Goal: Transaction & Acquisition: Purchase product/service

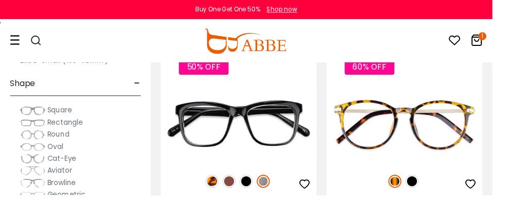
scroll to position [152, 0]
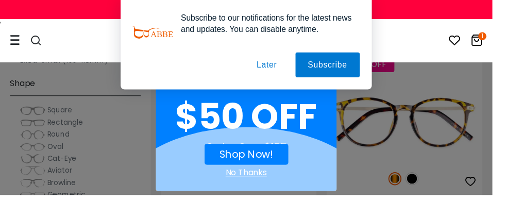
click at [277, 61] on button "Later" at bounding box center [274, 67] width 46 height 26
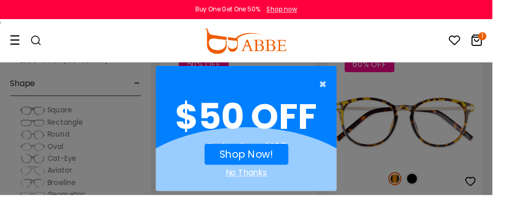
click at [340, 85] on span "×" at bounding box center [333, 86] width 13 height 21
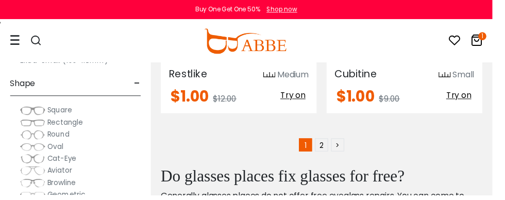
scroll to position [7029, 0]
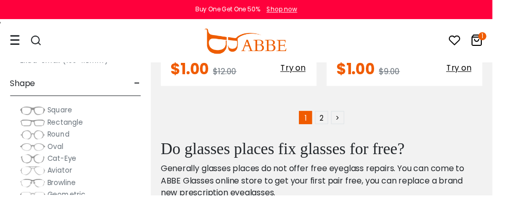
click at [330, 114] on link "2" at bounding box center [329, 120] width 13 height 13
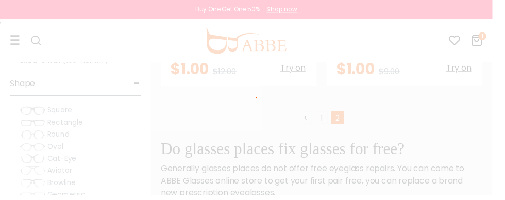
scroll to position [7053, 0]
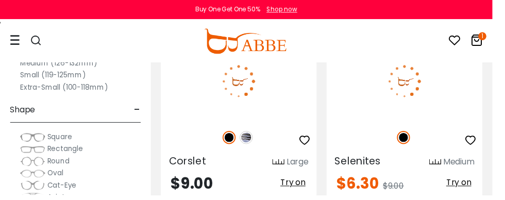
scroll to position [5264, 0]
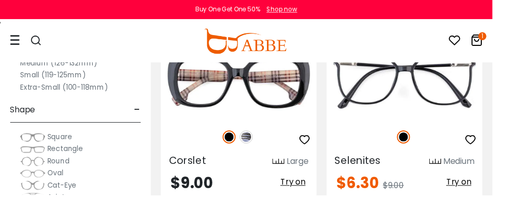
click at [304, 184] on span "Try on" at bounding box center [301, 187] width 26 height 12
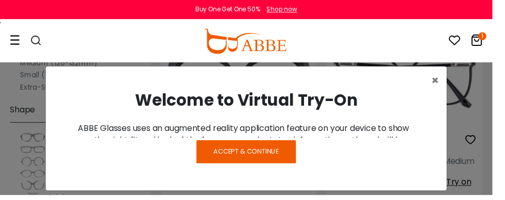
click at [286, 160] on span "Accept & Continue" at bounding box center [252, 156] width 67 height 10
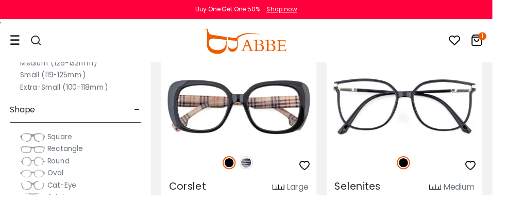
scroll to position [5243, 0]
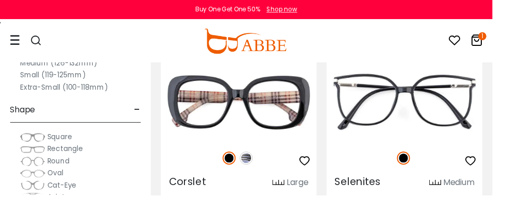
click at [0, 0] on img at bounding box center [0, 0] width 0 height 0
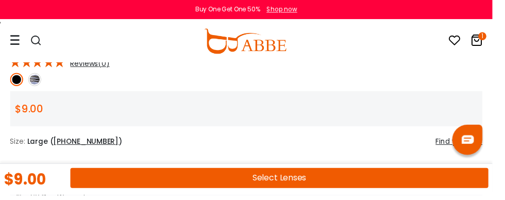
scroll to position [490, 0]
click at [321, 193] on button "Select Lenses" at bounding box center [286, 182] width 429 height 21
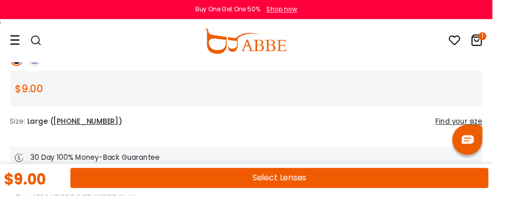
scroll to position [525, 0]
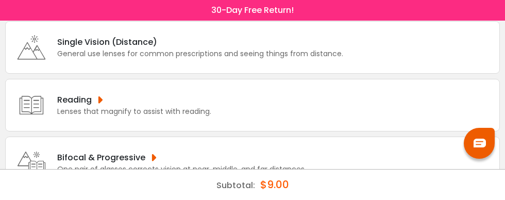
scroll to position [62, 0]
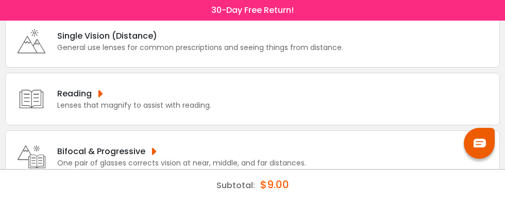
click at [341, 154] on div "Bifocal & Progressive One pair of glasses corrects vision at near, middle, and …" at bounding box center [252, 156] width 495 height 53
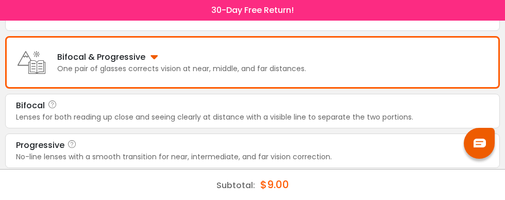
scroll to position [160, 0]
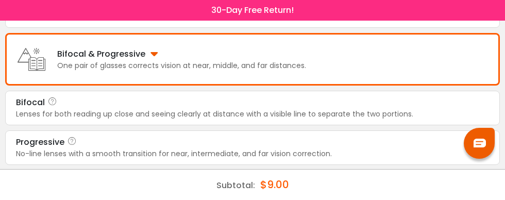
click at [354, 143] on div "Progressive" at bounding box center [252, 142] width 473 height 12
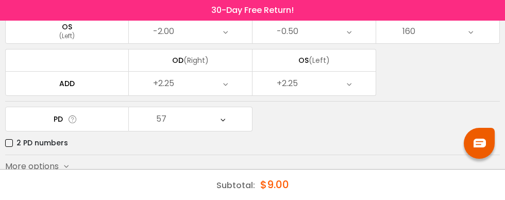
scroll to position [163, 0]
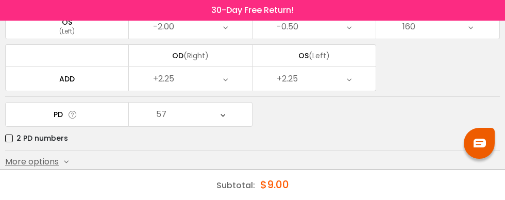
click at [342, 181] on button "Submit & Continue" at bounding box center [252, 184] width 495 height 22
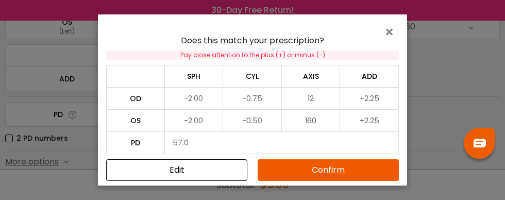
click at [339, 181] on button "Confirm" at bounding box center [328, 170] width 141 height 22
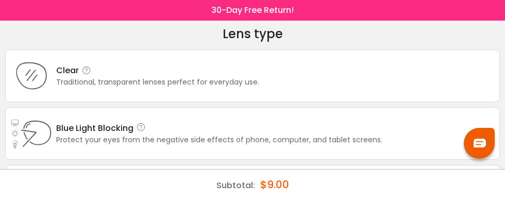
scroll to position [0, 0]
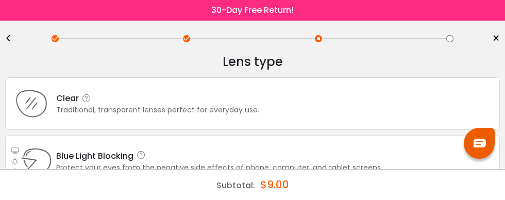
click at [367, 101] on div "Clear Traditional, transparent lenses perfect for everyday use." at bounding box center [252, 103] width 495 height 53
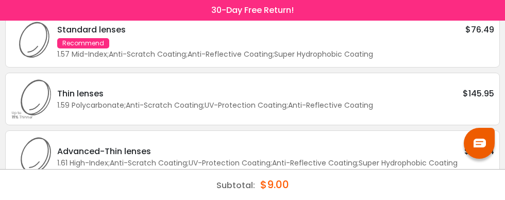
scroll to position [69, 0]
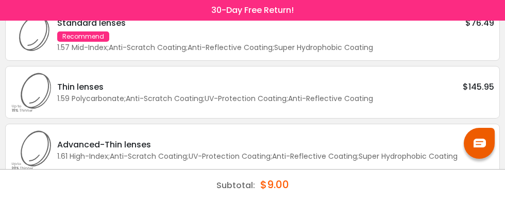
click at [92, 187] on div "Or customize your lenses" at bounding box center [252, 187] width 495 height 12
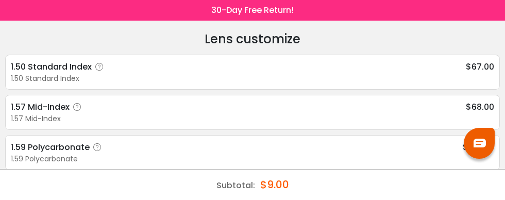
scroll to position [42, 0]
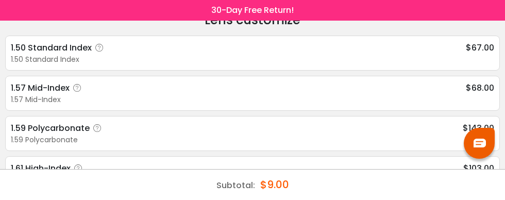
click at [464, 90] on div "1.57 Mid-Index $68.00" at bounding box center [253, 87] width 484 height 13
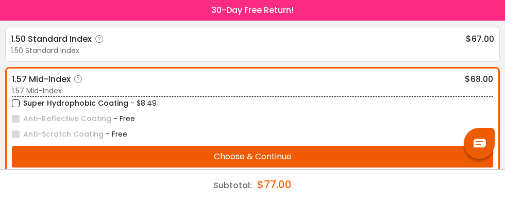
scroll to position [52, 0]
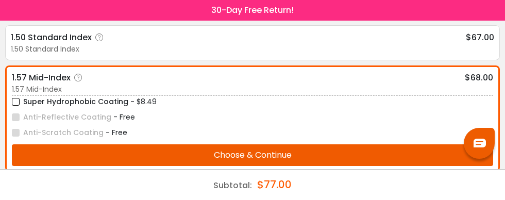
click at [396, 146] on button "Choose & Continue" at bounding box center [252, 155] width 481 height 22
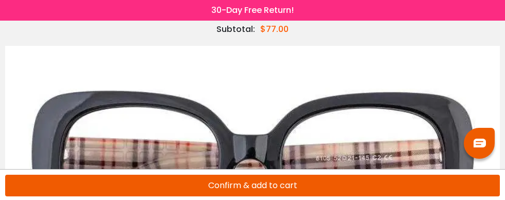
scroll to position [65, 0]
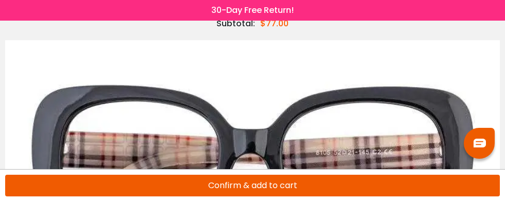
click at [352, 196] on button "Confirm & add to cart" at bounding box center [252, 186] width 495 height 22
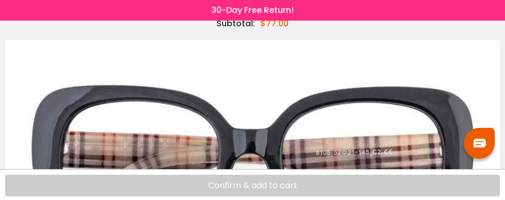
scroll to position [99, 0]
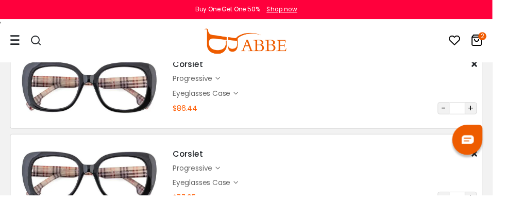
scroll to position [76, 0]
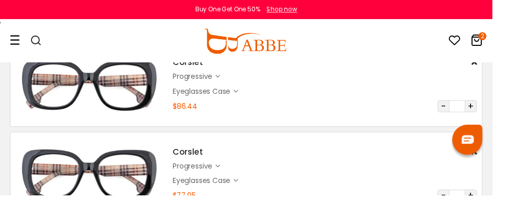
click at [490, 62] on div "0 2" at bounding box center [472, 42] width 45 height 43
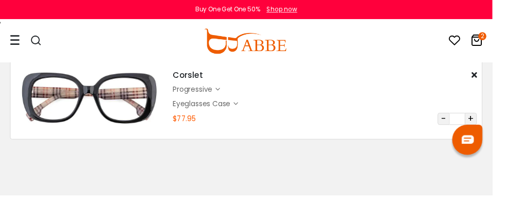
scroll to position [142, 0]
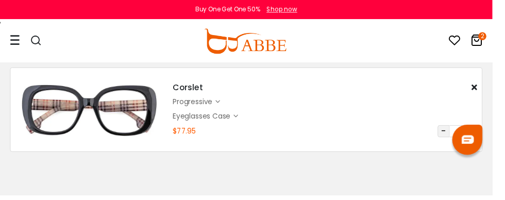
click at [206, 118] on div "Eyeglasses Case" at bounding box center [208, 119] width 62 height 11
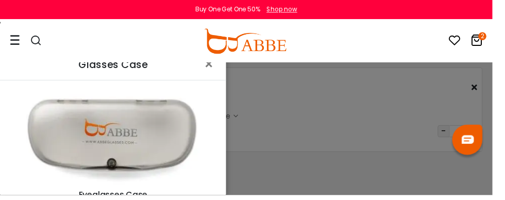
click at [344, 147] on div "Glasses Case × Eyeglasses Case $0.95 Change" at bounding box center [252, 100] width 505 height 200
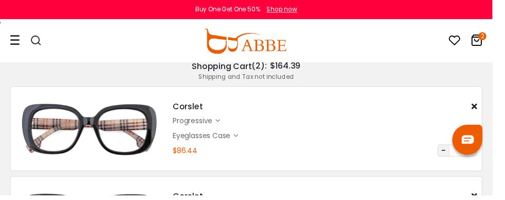
scroll to position [0, 0]
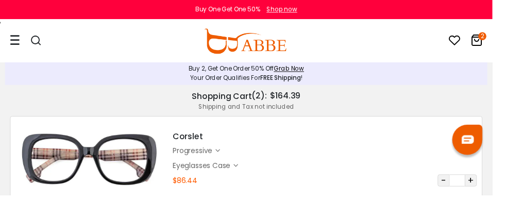
click at [499, 37] on icon "2" at bounding box center [495, 37] width 8 height 8
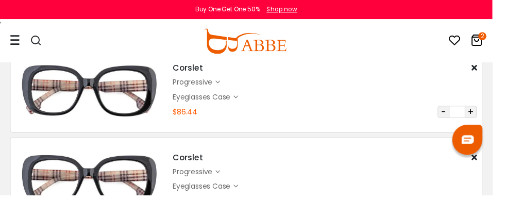
scroll to position [71, 0]
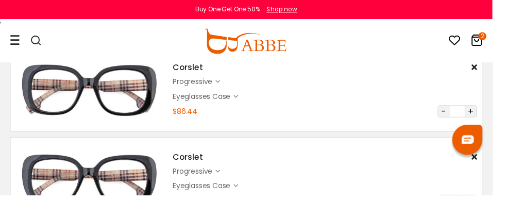
click at [496, 69] on div "Shopping Cart ( 2 ): $164.39 Shipping and Tax not included Shopping Cart Buy 2,…" at bounding box center [252, 121] width 495 height 211
click at [491, 62] on div "0 2" at bounding box center [472, 42] width 45 height 43
click at [491, 68] on div "Corslet $9.00 progressive $76.49 Eyeglasses Case" at bounding box center [333, 91] width 322 height 57
click at [492, 70] on div "Corslet $9.00 progressive $76.49 Eyeglasses Case" at bounding box center [333, 91] width 322 height 57
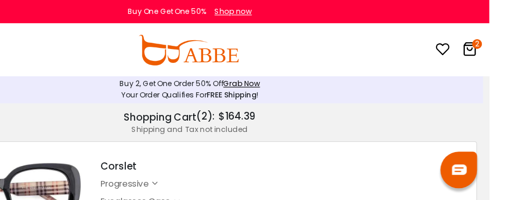
scroll to position [0, 0]
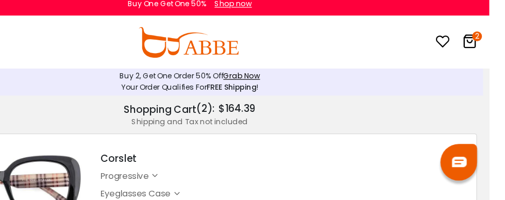
click at [489, 137] on div "Corslet $9.00 progressive $76.49 Eyeglasses Case" at bounding box center [333, 162] width 322 height 57
click at [492, 139] on div "Corslet $9.00 progressive $76.49 Eyeglasses Case" at bounding box center [333, 162] width 322 height 57
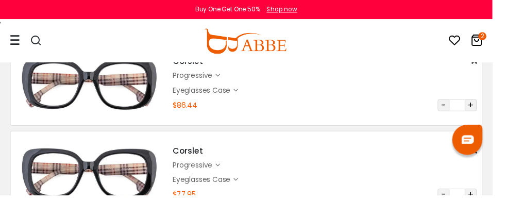
scroll to position [82, 0]
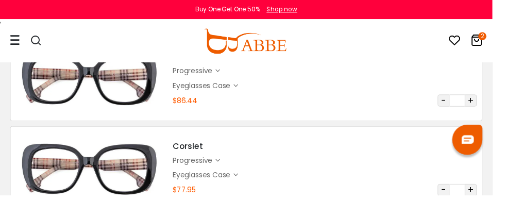
click at [435, 161] on div "progressive $68.00" at bounding box center [333, 164] width 312 height 11
click at [191, 178] on div "Eyeglasses Case" at bounding box center [208, 179] width 62 height 11
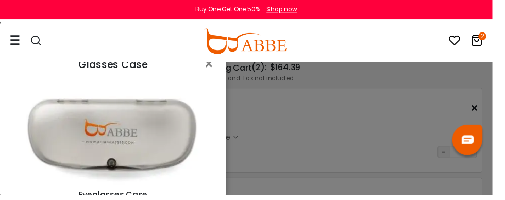
scroll to position [0, 0]
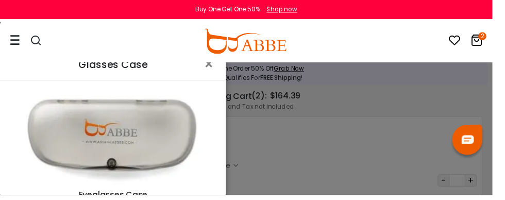
click at [499, 38] on icon "2" at bounding box center [495, 37] width 8 height 8
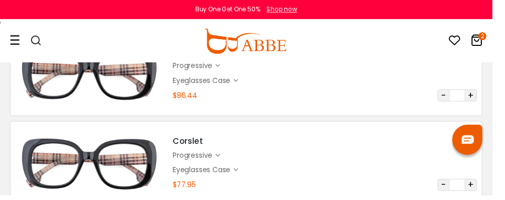
scroll to position [82, 0]
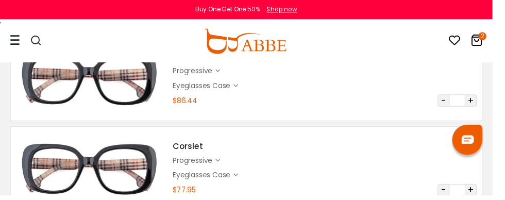
click at [456, 105] on button "-" at bounding box center [455, 103] width 12 height 12
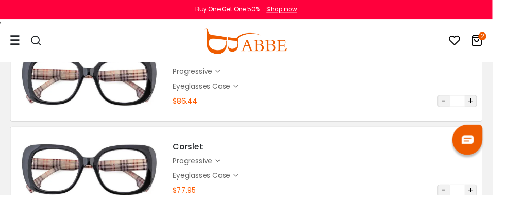
scroll to position [80, 0]
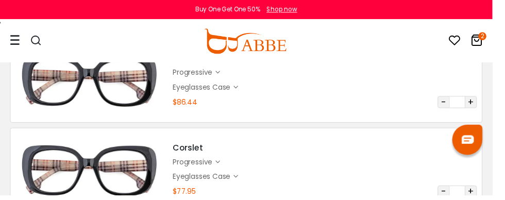
click at [455, 99] on button "-" at bounding box center [455, 104] width 12 height 12
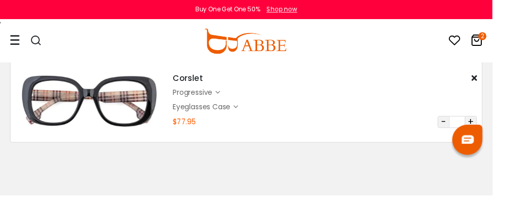
scroll to position [150, 0]
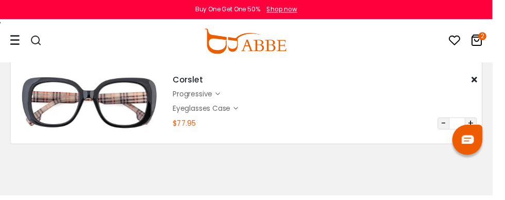
click at [218, 91] on div "progressive" at bounding box center [199, 96] width 44 height 11
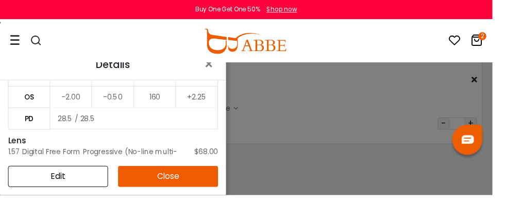
scroll to position [167, 0]
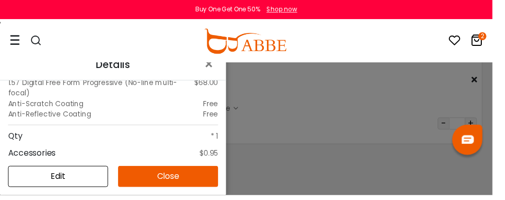
click at [81, 183] on button "Edit" at bounding box center [59, 181] width 103 height 22
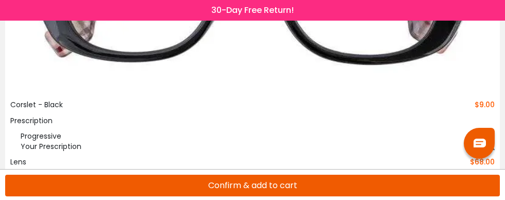
scroll to position [301, 0]
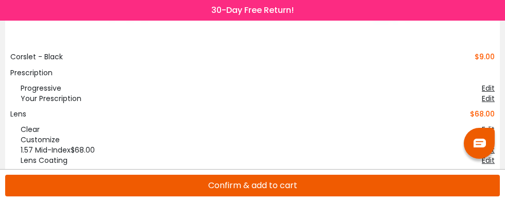
click at [306, 196] on button "Confirm & add to cart" at bounding box center [252, 186] width 495 height 22
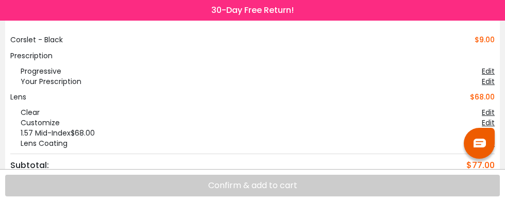
scroll to position [332, 0]
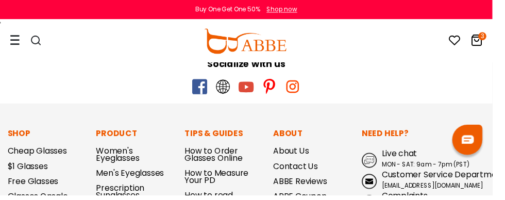
scroll to position [657, 0]
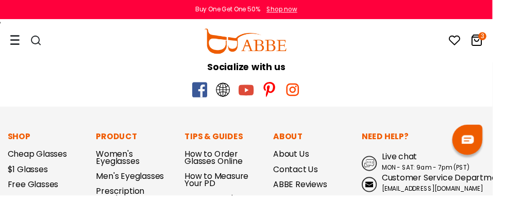
click at [21, 46] on div at bounding box center [31, 42] width 43 height 43
click at [56, 186] on link "Free Glasses" at bounding box center [34, 189] width 52 height 12
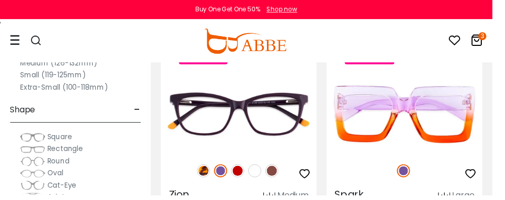
scroll to position [1559, 0]
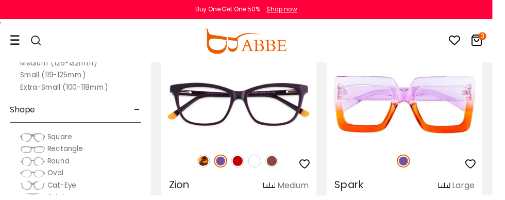
click at [204, 165] on img at bounding box center [208, 164] width 13 height 13
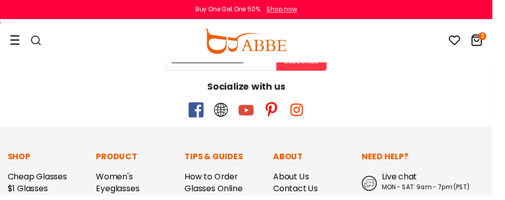
scroll to position [7776, 0]
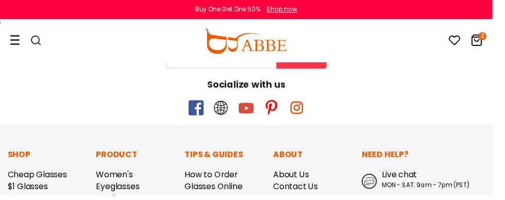
click at [499, 40] on icon "3" at bounding box center [495, 37] width 8 height 8
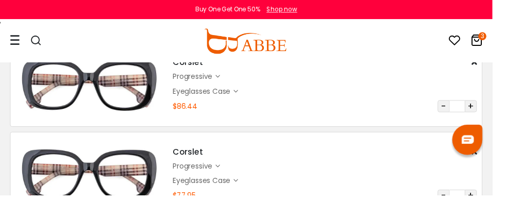
scroll to position [79, 0]
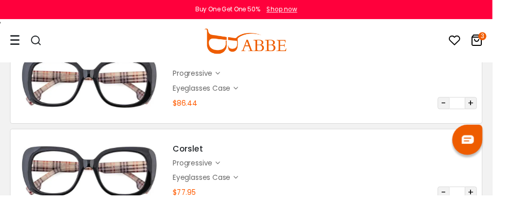
click at [454, 104] on button "-" at bounding box center [455, 105] width 12 height 12
click at [456, 107] on button "-" at bounding box center [455, 105] width 12 height 12
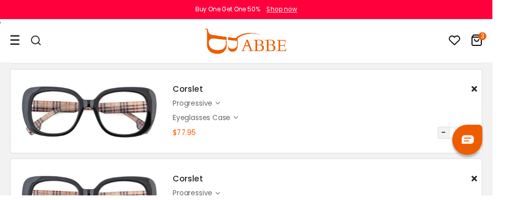
scroll to position [139, 0]
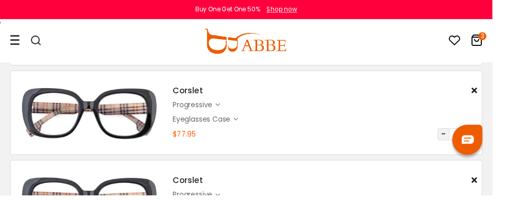
click at [362, 120] on div "Eyeglasses Case $0.95" at bounding box center [333, 122] width 312 height 12
